Goal: Task Accomplishment & Management: Use online tool/utility

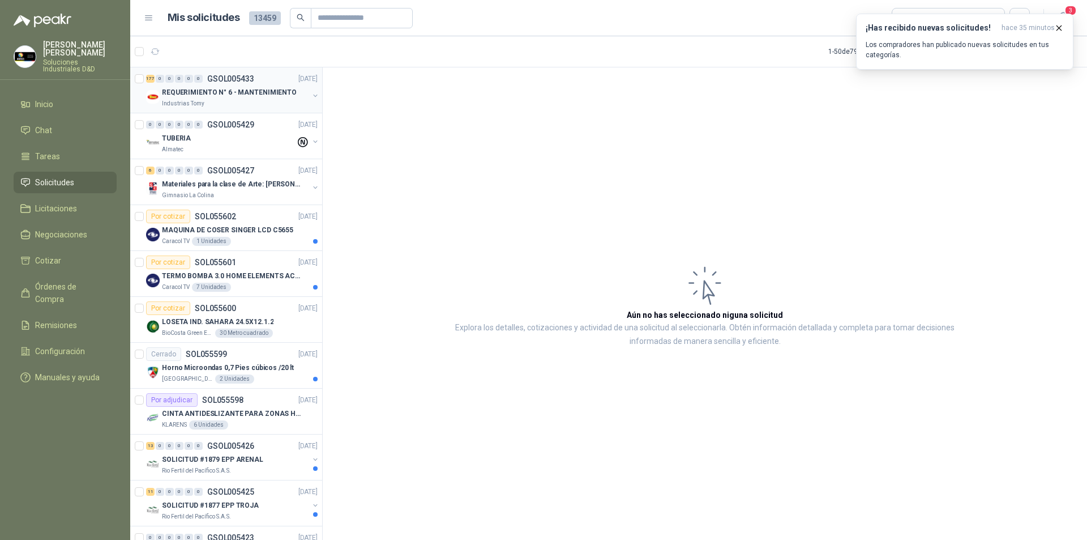
click at [185, 107] on p "Industrias Tomy" at bounding box center [183, 103] width 42 height 9
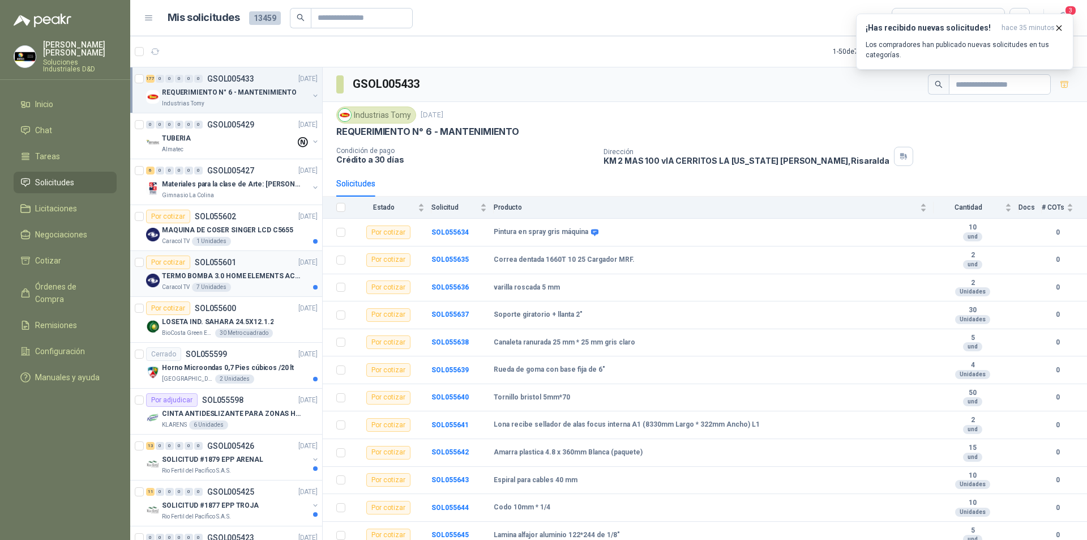
click at [213, 285] on div "7 Unidades" at bounding box center [211, 287] width 39 height 9
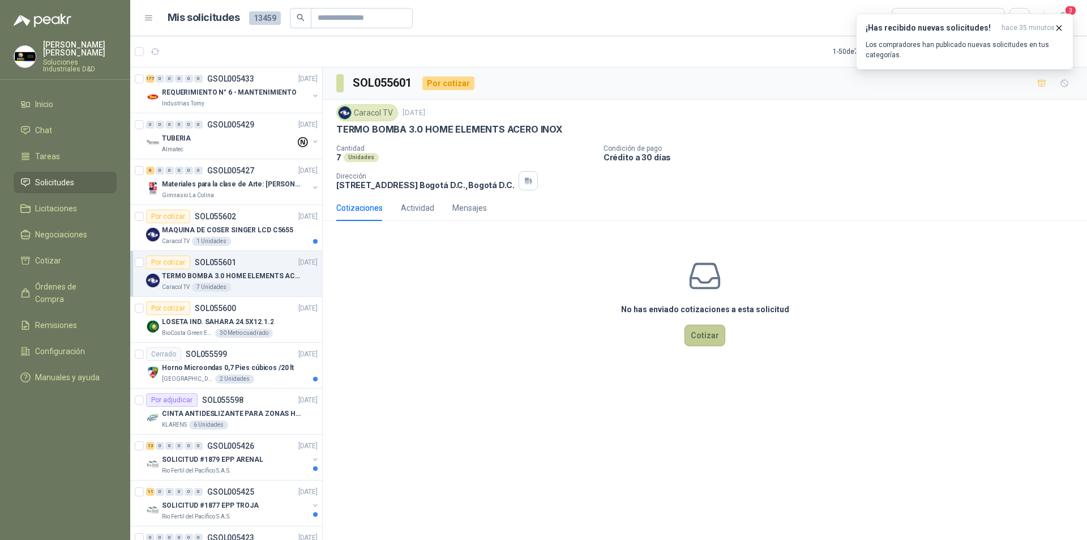
click at [701, 337] on button "Cotizar" at bounding box center [705, 335] width 41 height 22
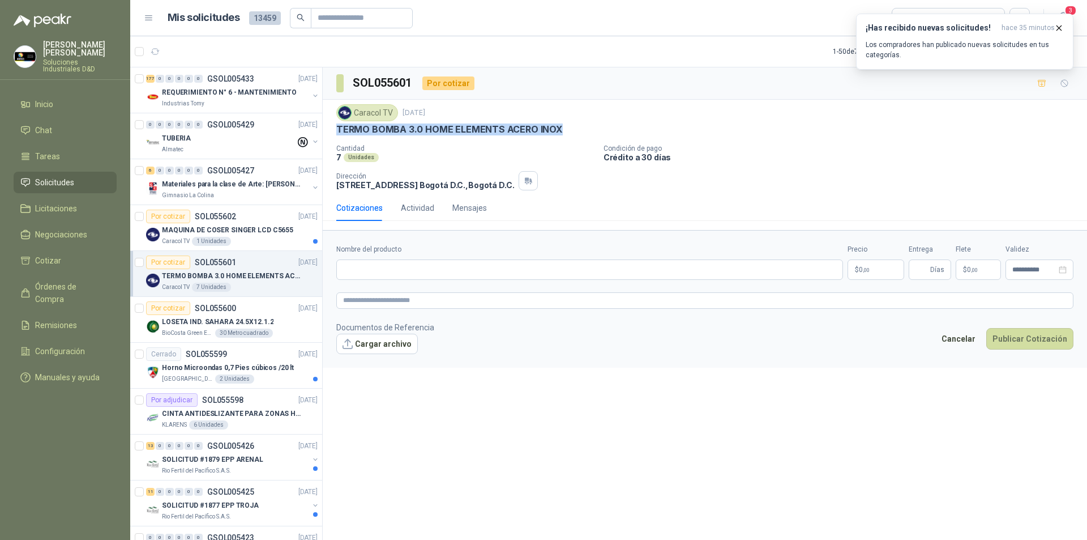
drag, startPoint x: 337, startPoint y: 131, endPoint x: 559, endPoint y: 133, distance: 222.5
click at [559, 133] on div "TERMO BOMBA 3.0 HOME ELEMENTS ACERO INOX" at bounding box center [704, 129] width 737 height 12
copy p "TERMO BOMBA 3.0 HOME ELEMENTS ACERO INOX"
click at [409, 281] on form "**********" at bounding box center [705, 298] width 764 height 137
click at [409, 270] on input "Nombre del producto" at bounding box center [589, 269] width 507 height 20
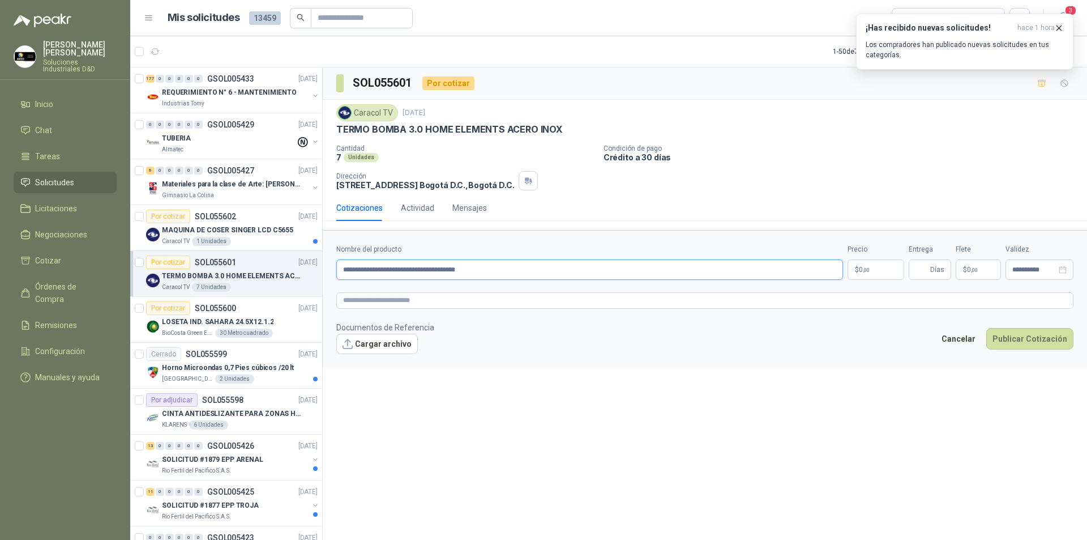
drag, startPoint x: 484, startPoint y: 269, endPoint x: 340, endPoint y: 266, distance: 143.3
click at [340, 266] on input "**********" at bounding box center [589, 269] width 507 height 20
type input "**********"
click at [392, 301] on textarea at bounding box center [704, 300] width 737 height 16
paste textarea "**********"
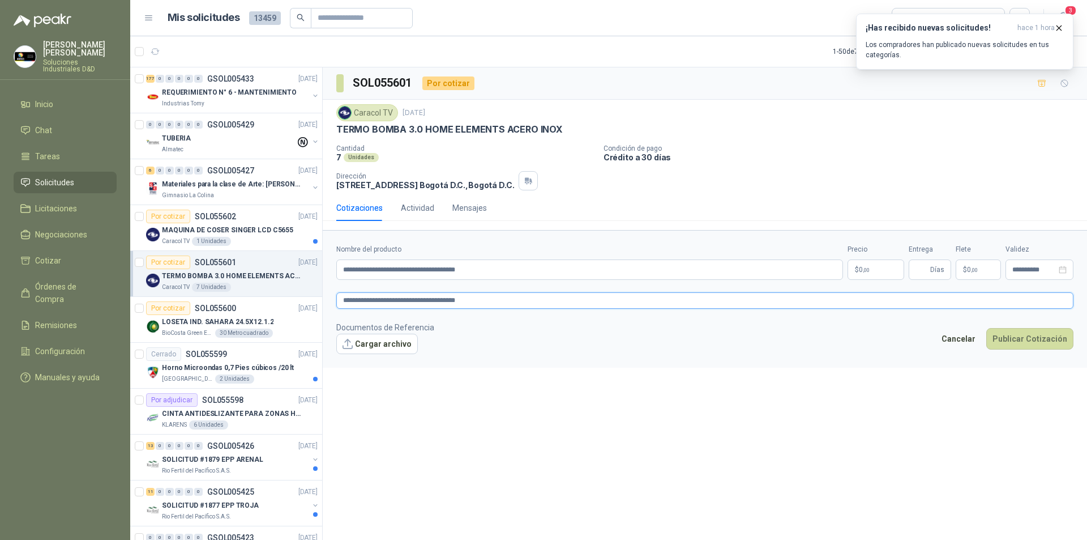
type textarea "**********"
click at [860, 269] on body "[PERSON_NAME] Soluciones Industriales D&D Inicio Chat Tareas Solicitudes Licita…" at bounding box center [543, 270] width 1087 height 540
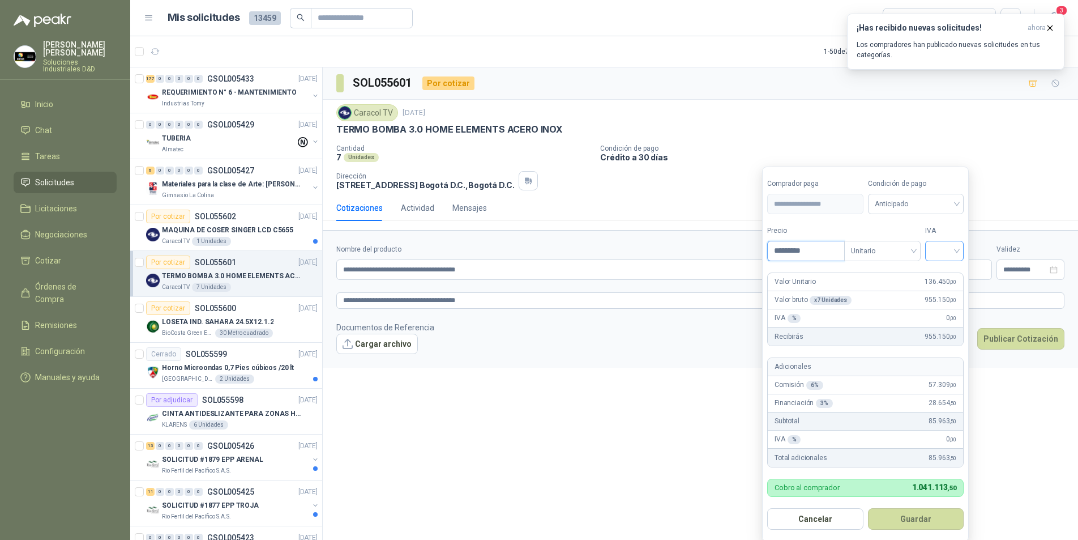
type input "*********"
click at [957, 254] on input "search" at bounding box center [944, 249] width 25 height 17
click at [944, 273] on div "19%" at bounding box center [947, 274] width 21 height 12
click at [946, 204] on span "Anticipado" at bounding box center [918, 203] width 84 height 17
click at [908, 242] on div "Crédito a 30 días" at bounding box center [917, 246] width 79 height 12
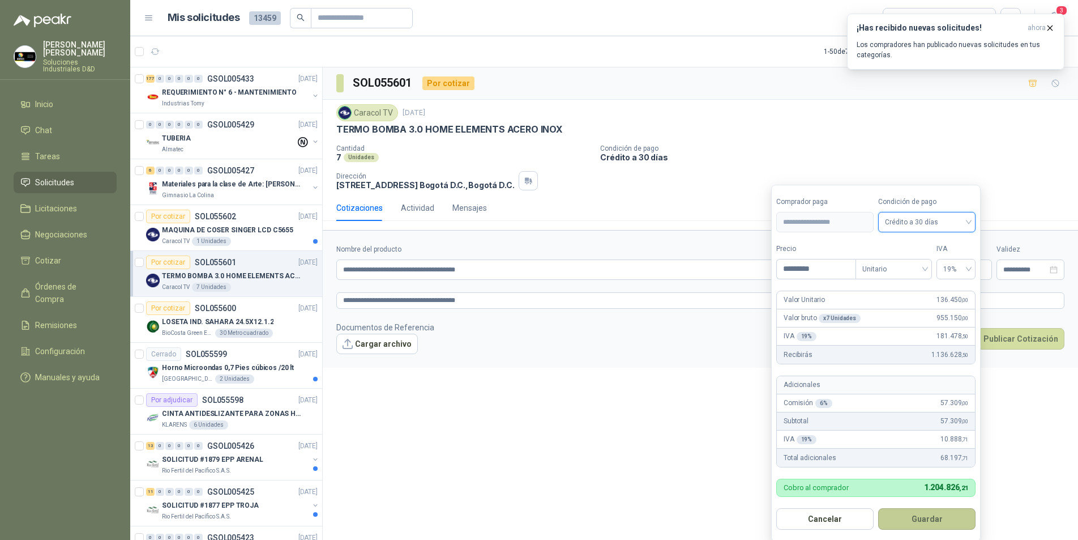
click at [919, 524] on button "Guardar" at bounding box center [926, 519] width 97 height 22
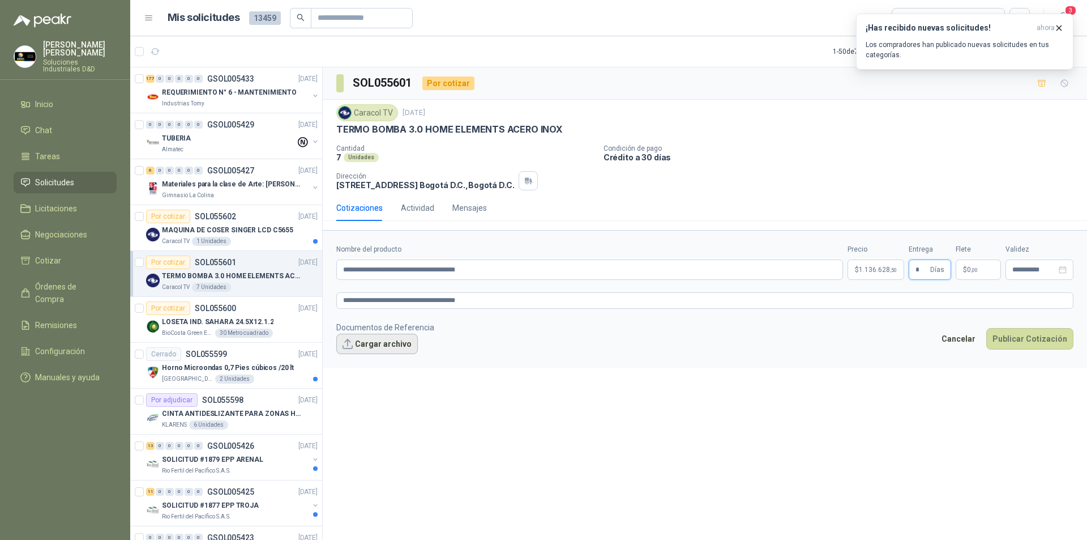
type input "*"
click at [383, 341] on button "Cargar archivo" at bounding box center [377, 344] width 82 height 20
click at [1006, 353] on button "Publicar Cotización" at bounding box center [1029, 354] width 87 height 22
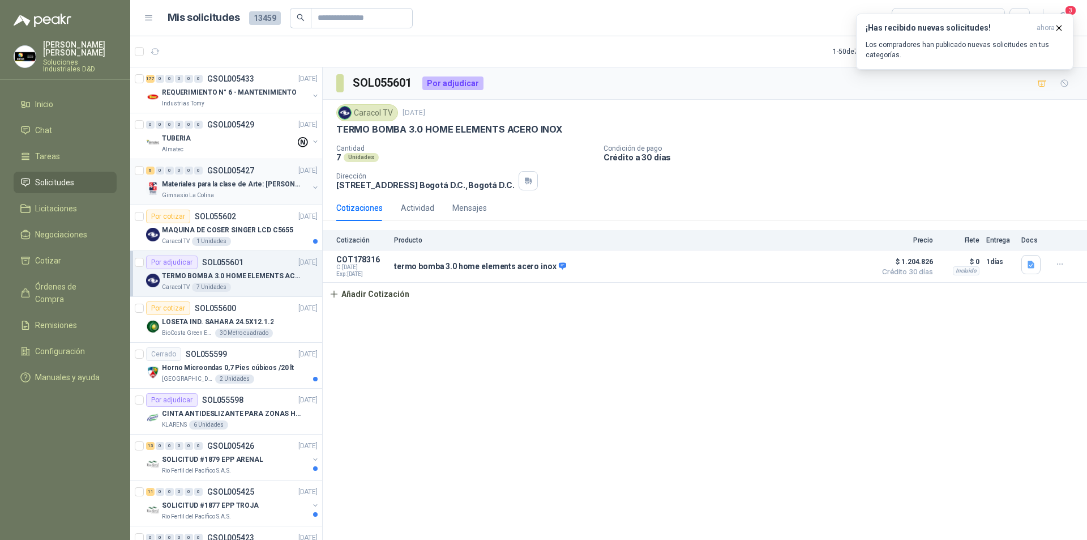
click at [193, 190] on div "Materiales para la clase de Arte: [PERSON_NAME]" at bounding box center [235, 184] width 147 height 14
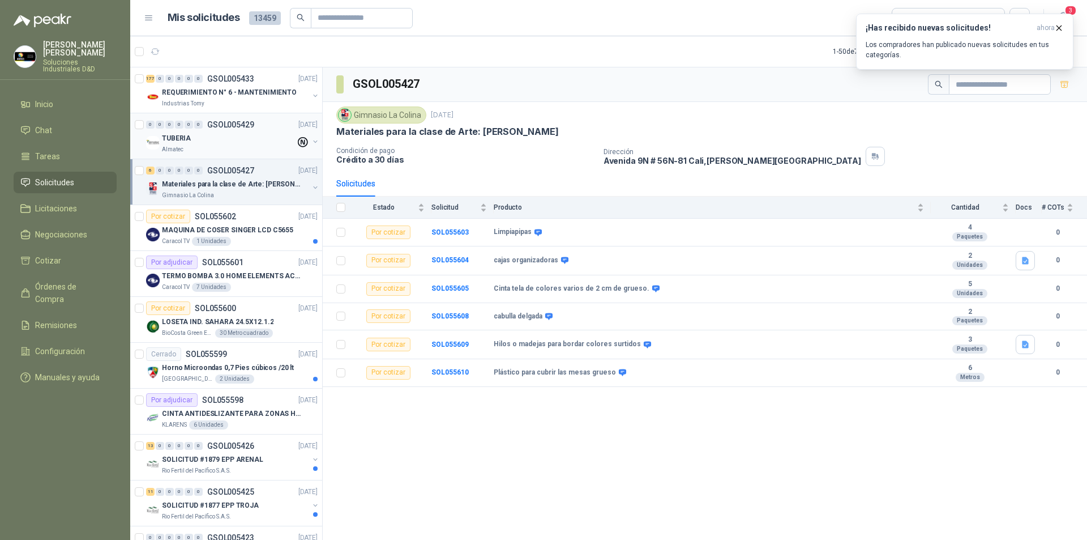
click at [236, 140] on div "TUBERIA" at bounding box center [229, 138] width 134 height 14
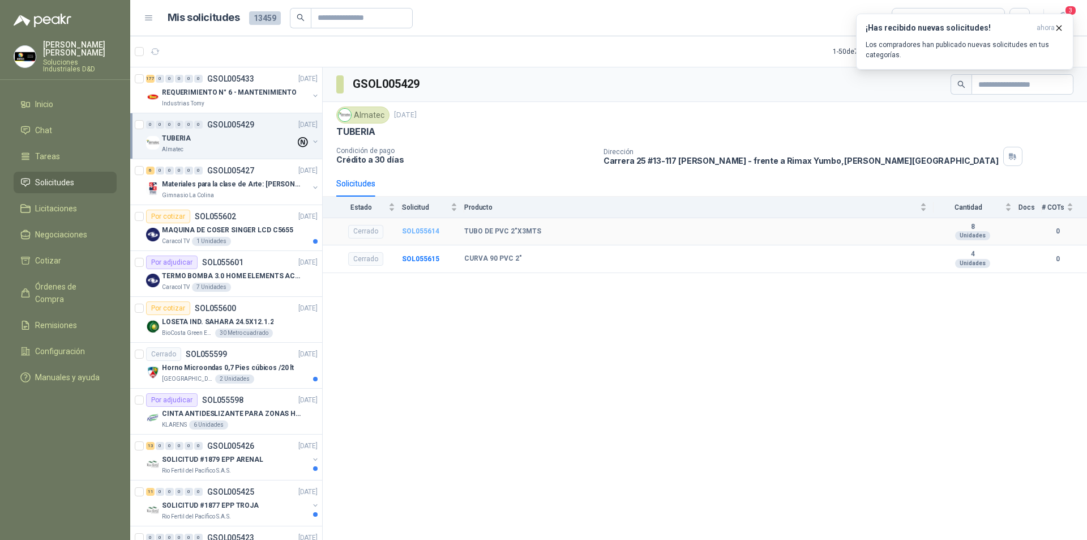
click at [412, 231] on b "SOL055614" at bounding box center [420, 231] width 37 height 8
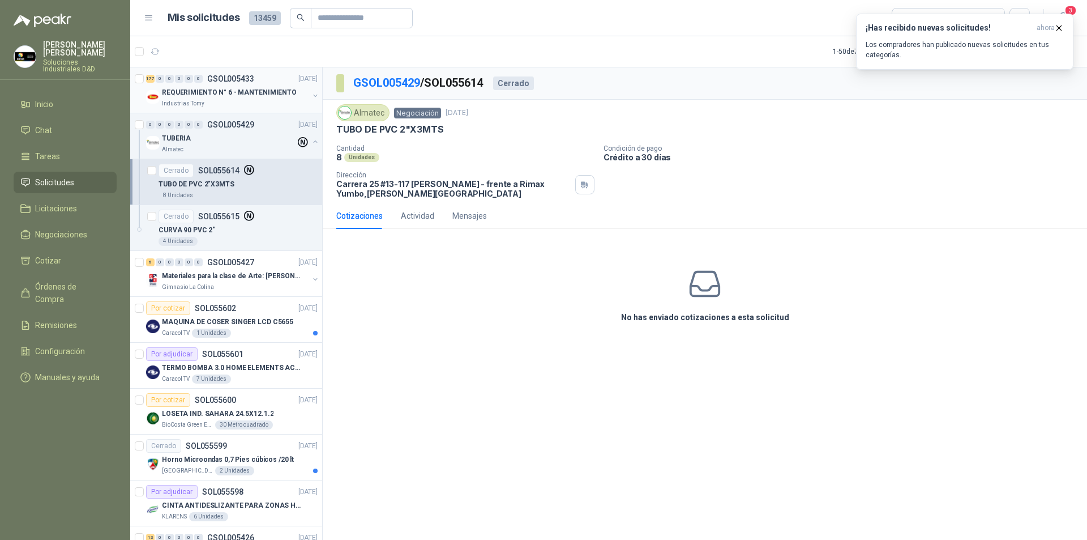
click at [193, 101] on p "Industrias Tomy" at bounding box center [183, 103] width 42 height 9
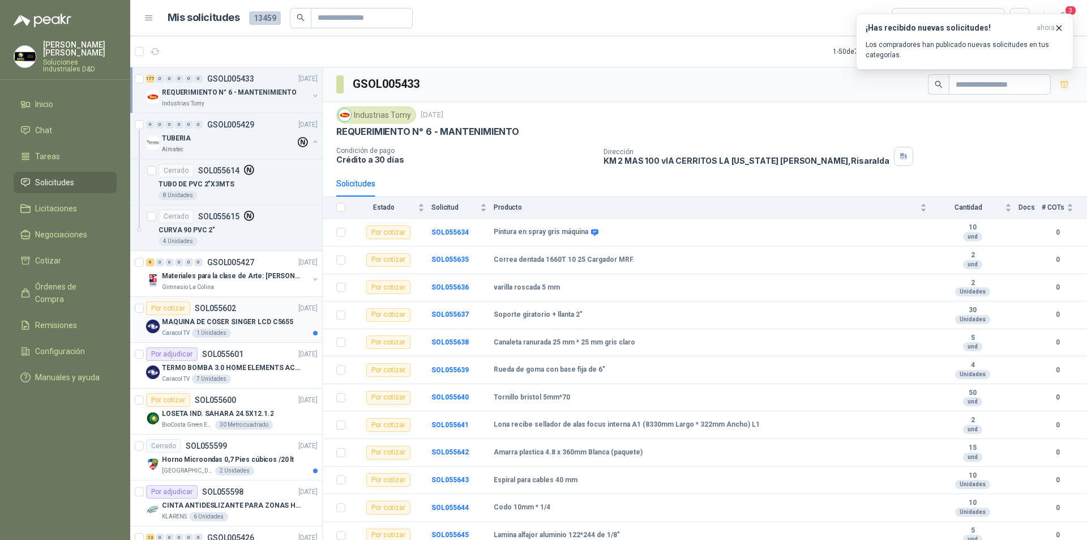
click at [223, 317] on p "MAQUINA DE COSER SINGER LCD C5655" at bounding box center [227, 322] width 131 height 11
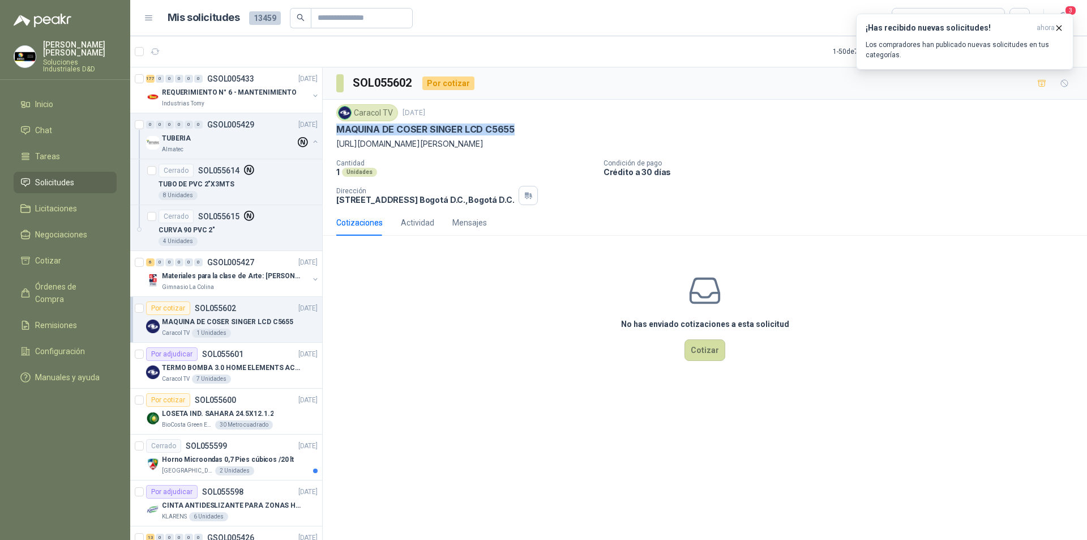
drag, startPoint x: 335, startPoint y: 131, endPoint x: 514, endPoint y: 130, distance: 178.4
click at [514, 130] on div "Caracol TV [DATE] MAQUINA DE COSER SINGER LCD C5655 [URL][DOMAIN_NAME][PERSON_N…" at bounding box center [705, 155] width 764 height 110
copy p "MAQUINA DE COSER SINGER LCD C5655"
click at [239, 366] on p "TERMO BOMBA 3.0 HOME ELEMENTS ACERO INOX" at bounding box center [232, 367] width 141 height 11
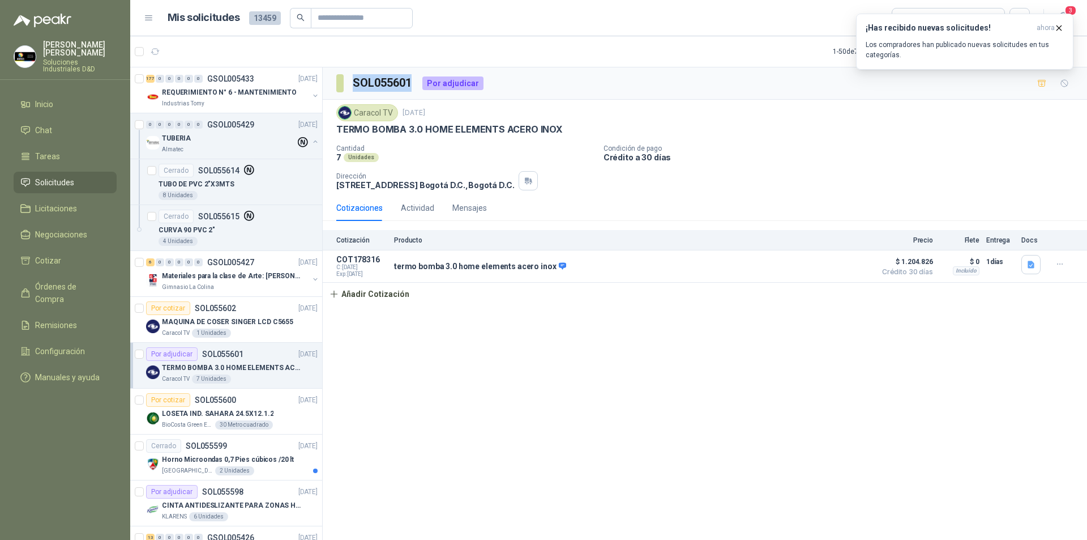
drag, startPoint x: 352, startPoint y: 82, endPoint x: 409, endPoint y: 79, distance: 57.3
click at [409, 79] on h3 "SOL055601" at bounding box center [383, 83] width 61 height 18
copy h3 "SOL055601"
click at [236, 323] on p "MAQUINA DE COSER SINGER LCD C5655" at bounding box center [227, 322] width 131 height 11
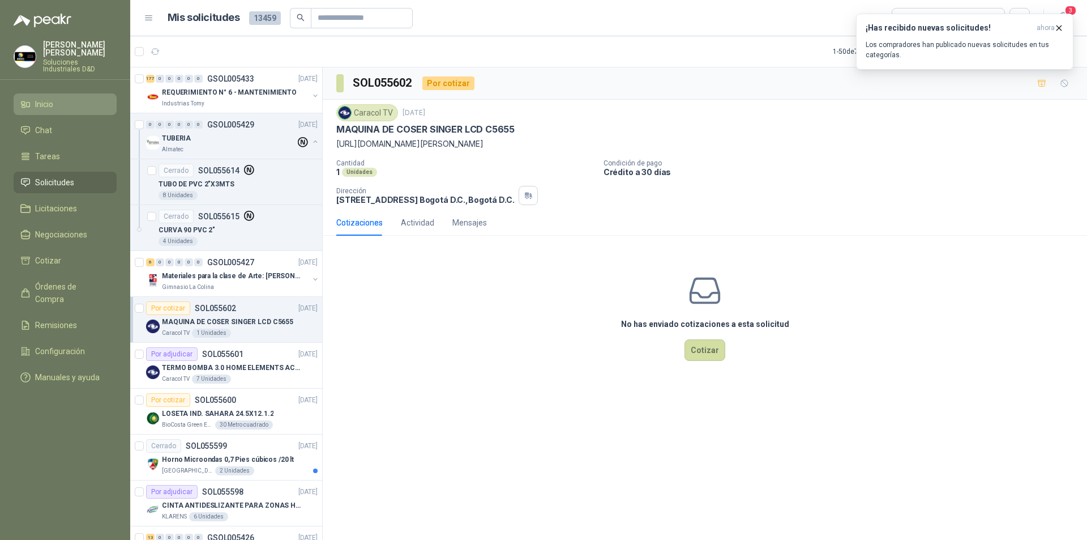
click at [55, 100] on li "Inicio" at bounding box center [64, 104] width 89 height 12
